Goal: Task Accomplishment & Management: Manage account settings

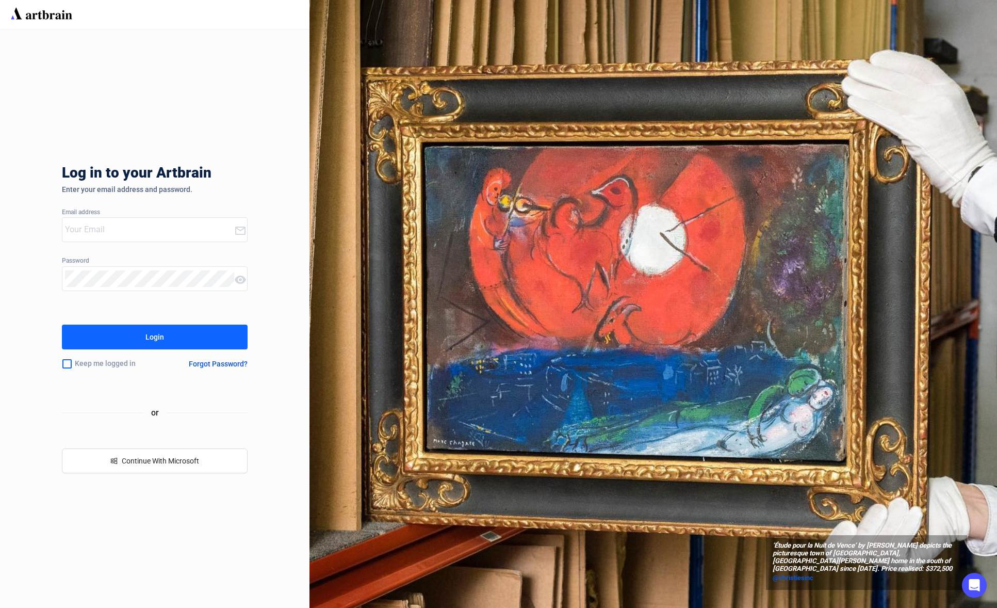
type input "[PERSON_NAME][EMAIL_ADDRESS][DOMAIN_NAME]"
click at [135, 338] on button "Login" at bounding box center [155, 336] width 186 height 25
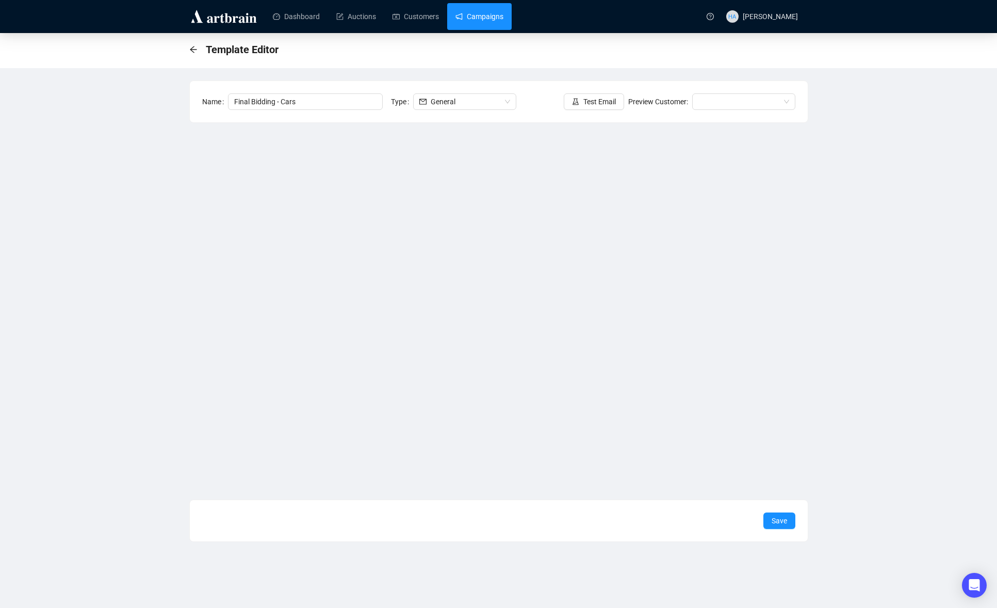
click at [479, 13] on link "Campaigns" at bounding box center [479, 16] width 48 height 27
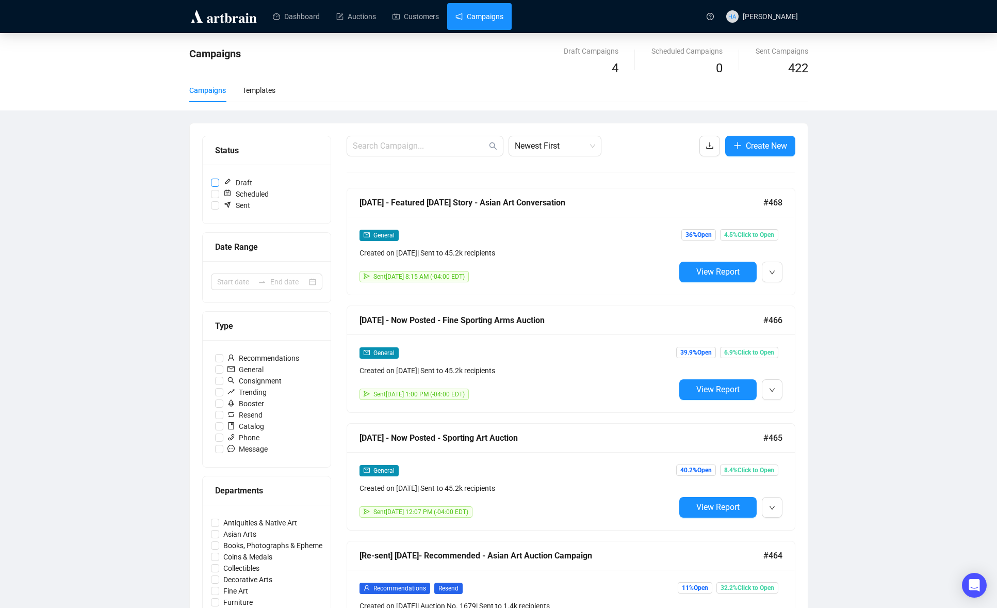
click at [215, 183] on input "Draft" at bounding box center [215, 182] width 8 height 8
checkbox input "true"
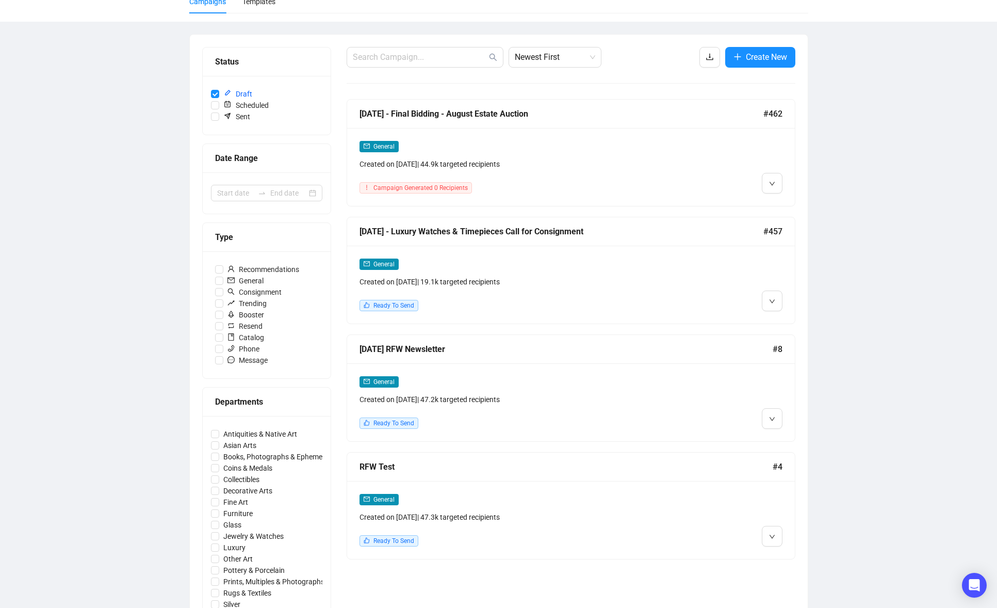
scroll to position [92, 0]
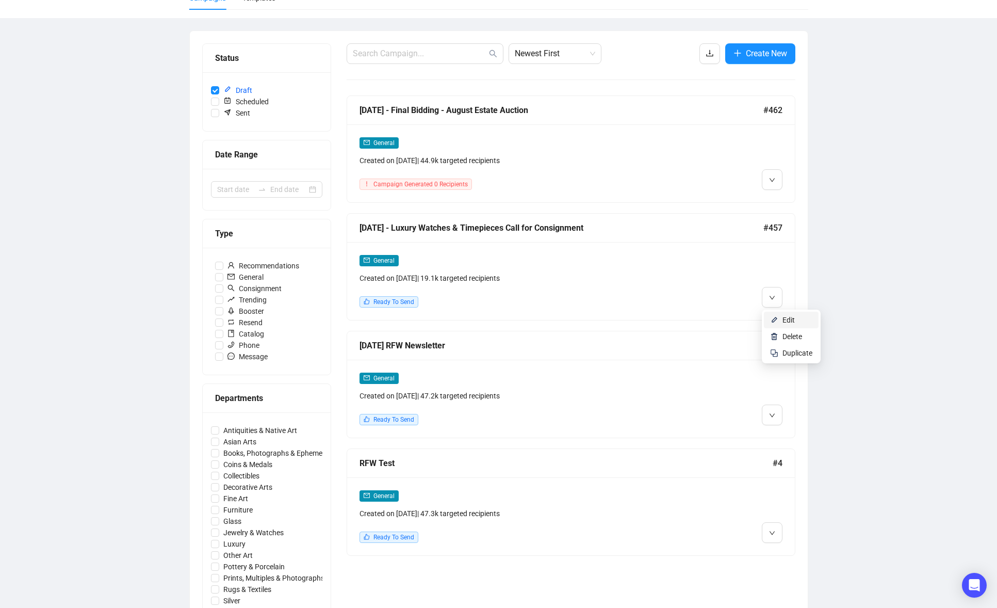
click at [784, 322] on span "Edit" at bounding box center [788, 320] width 12 height 8
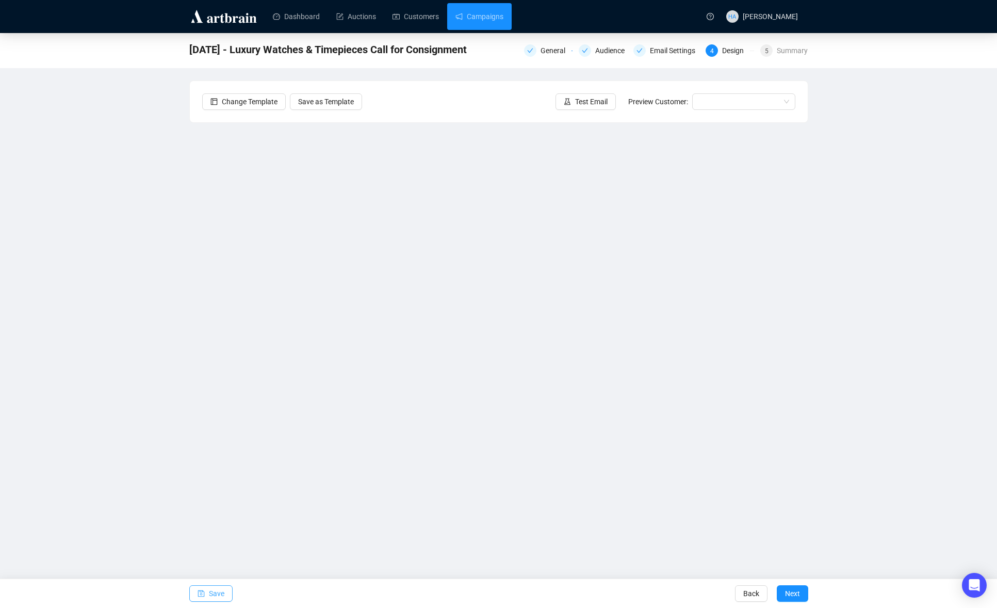
click at [209, 595] on span "Save" at bounding box center [216, 593] width 15 height 29
click at [214, 598] on span "Save" at bounding box center [216, 593] width 15 height 29
